Goal: Information Seeking & Learning: Learn about a topic

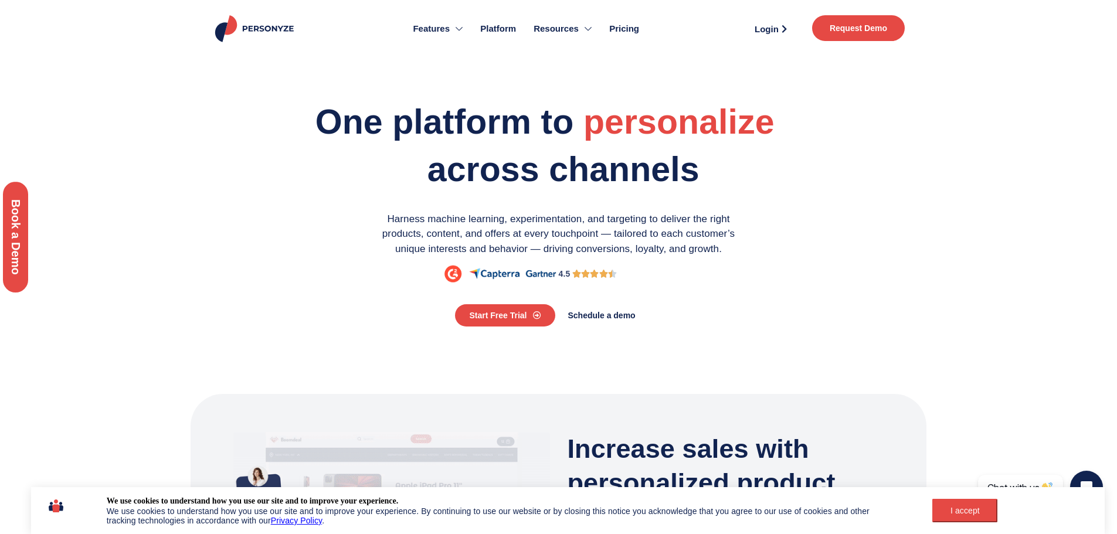
click at [552, 270] on p "Add real-time personalized product and content recommendations to your external…" at bounding box center [497, 270] width 251 height 21
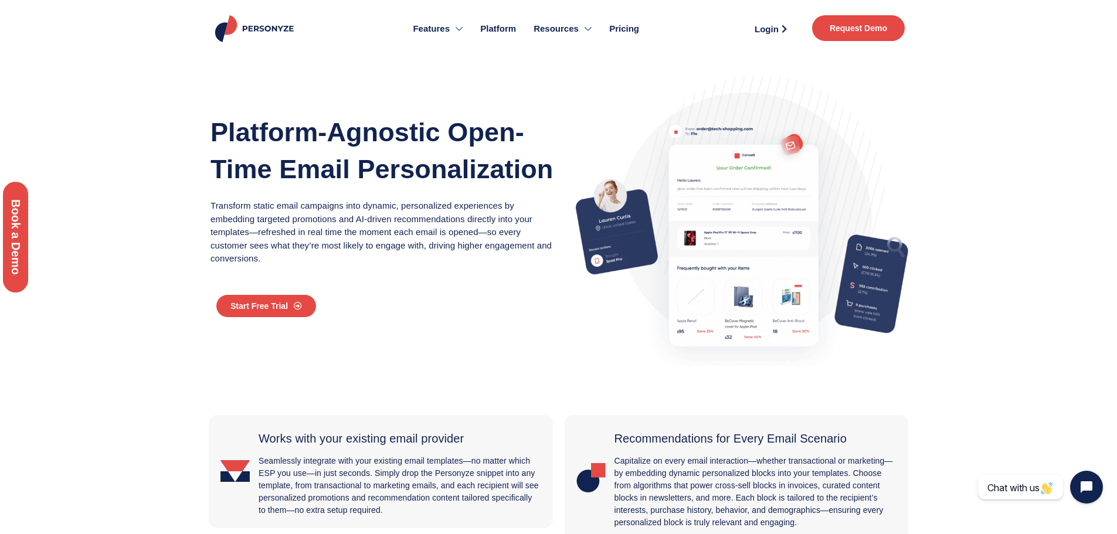
click at [629, 25] on span "Pricing" at bounding box center [624, 28] width 30 height 13
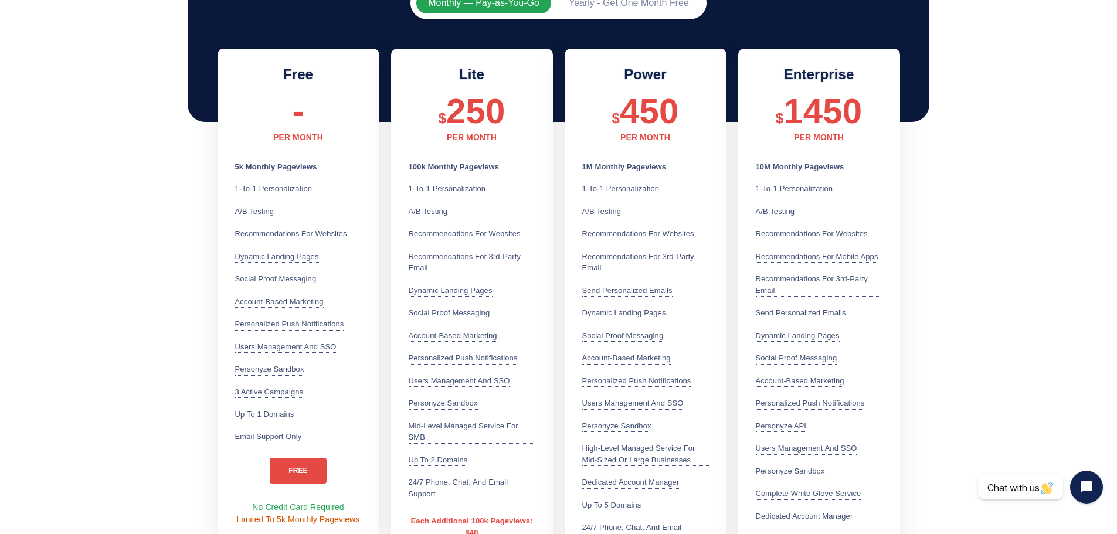
scroll to position [352, 0]
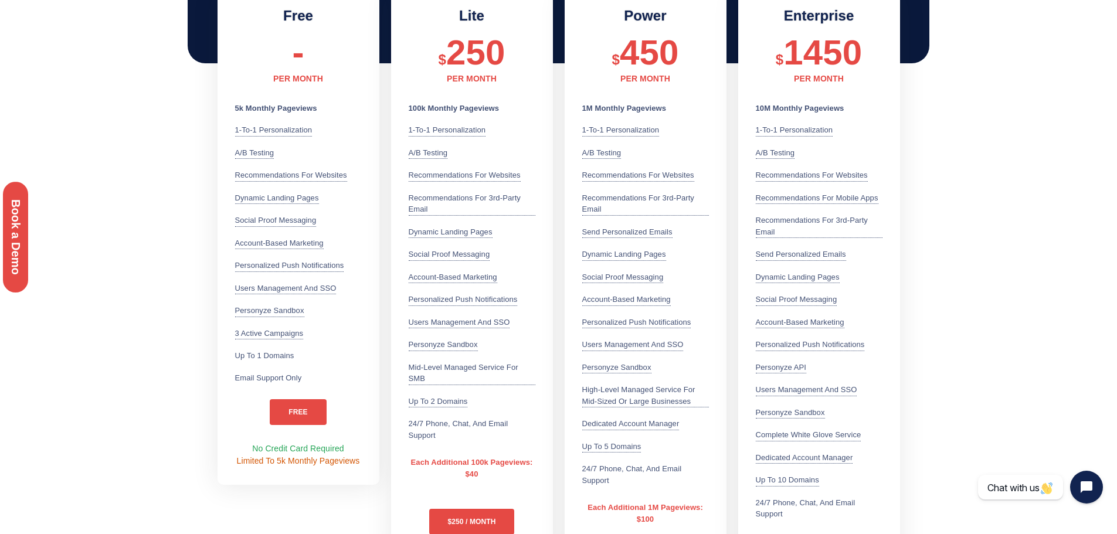
click at [622, 232] on div "Send personalized emails Drive email engagement and conversions with automated,…" at bounding box center [627, 232] width 90 height 12
click at [627, 230] on div "Send personalized emails Drive email engagement and conversions with automated,…" at bounding box center [627, 232] width 90 height 12
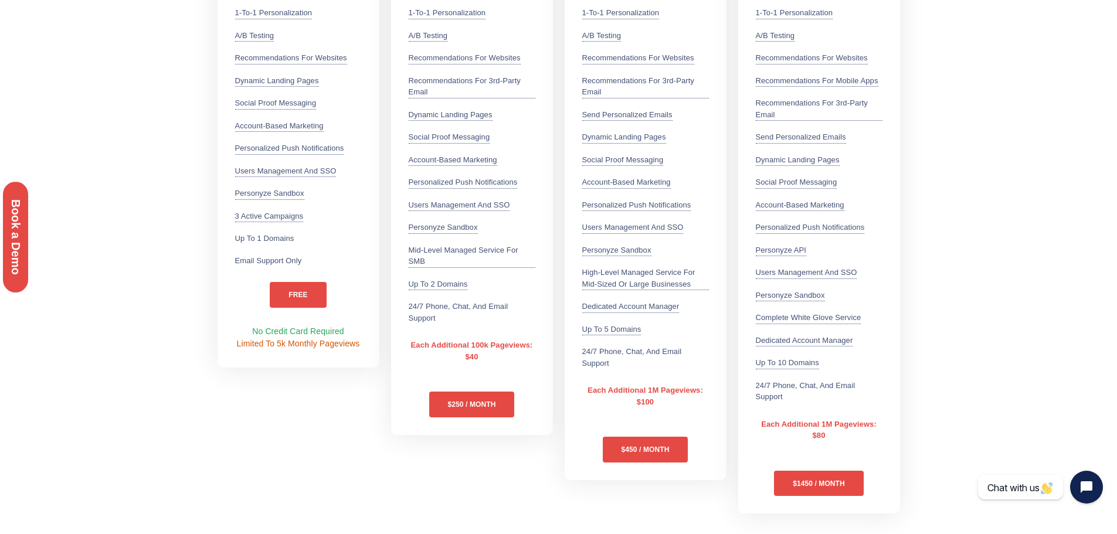
scroll to position [0, 0]
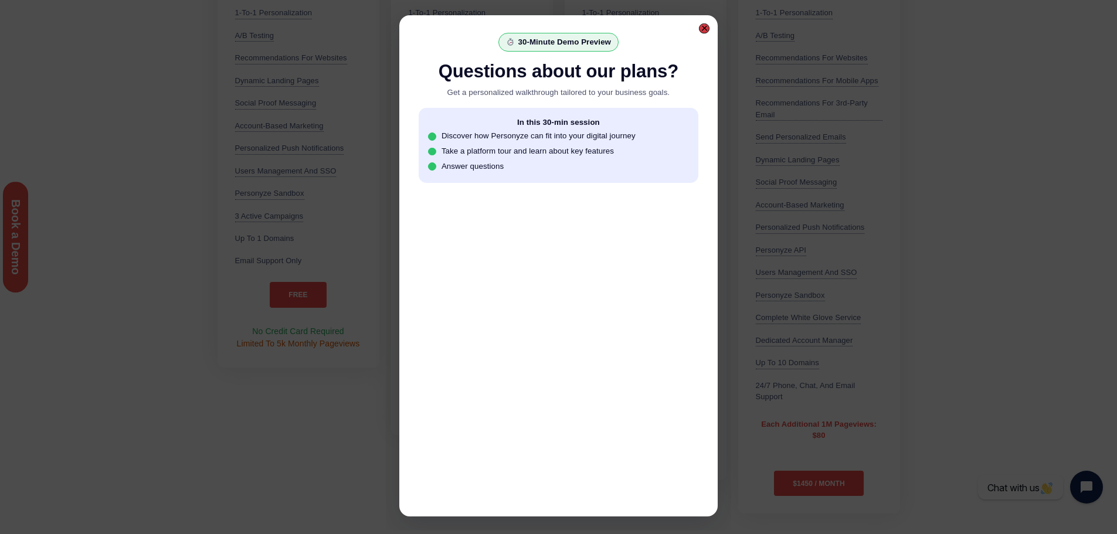
click at [706, 29] on div at bounding box center [704, 28] width 6 height 6
